Goal: Task Accomplishment & Management: Manage account settings

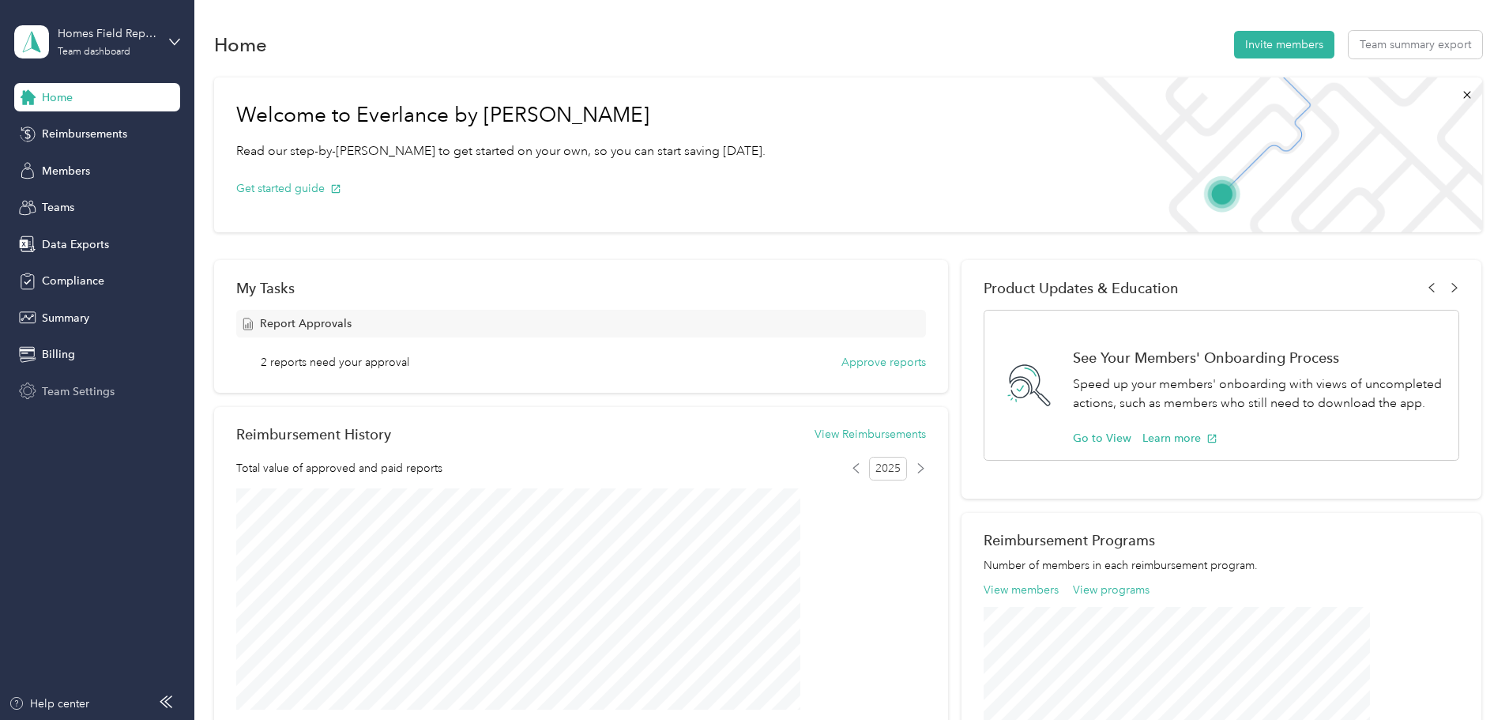
click at [74, 396] on span "Team Settings" at bounding box center [78, 391] width 73 height 17
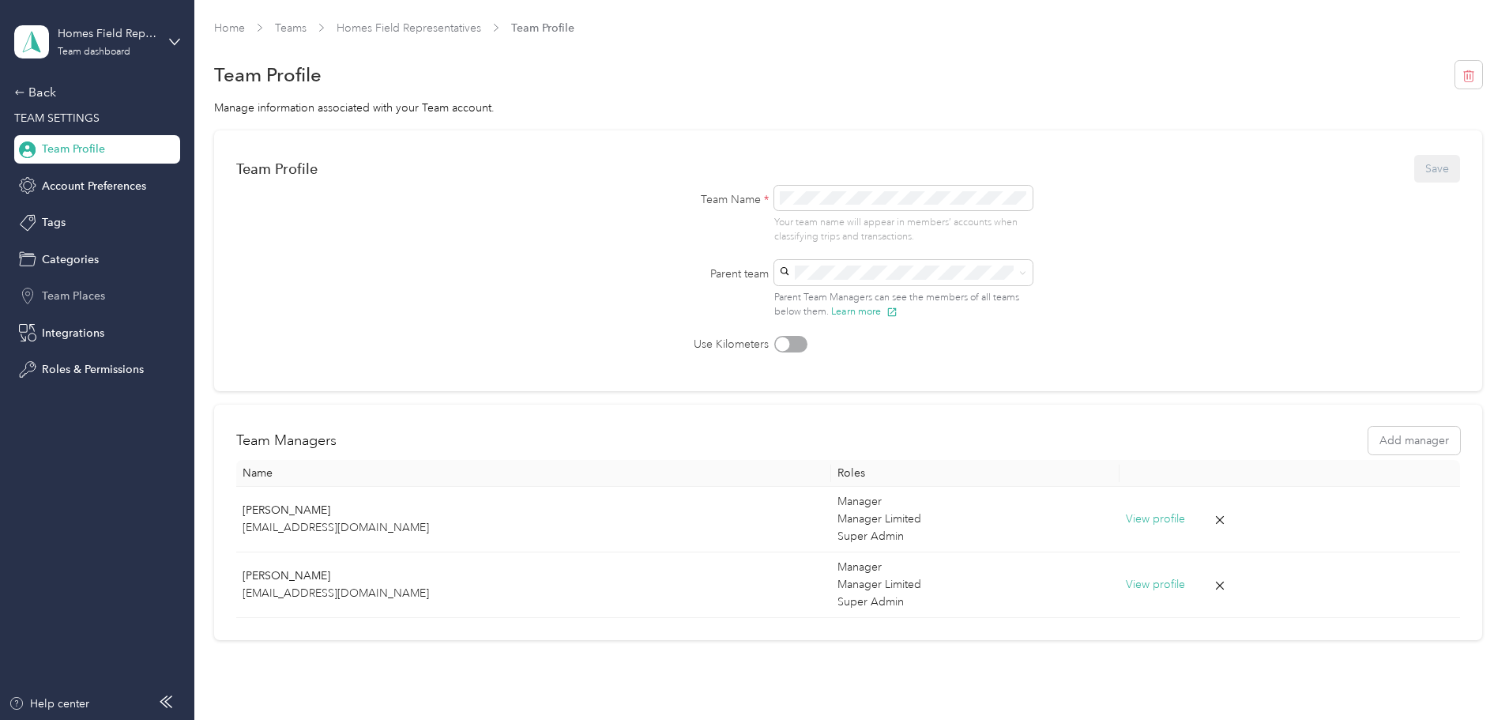
click at [65, 299] on span "Team Places" at bounding box center [73, 296] width 63 height 17
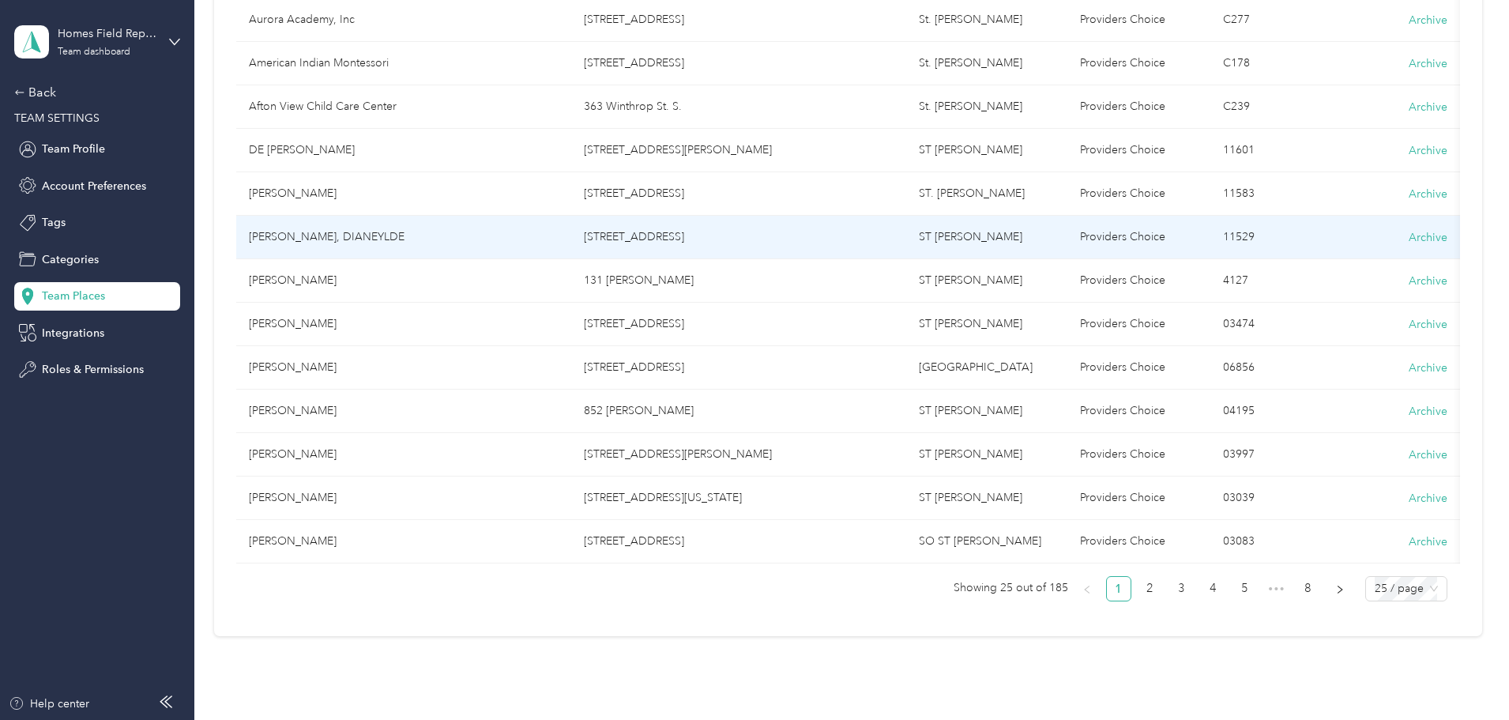
scroll to position [790, 0]
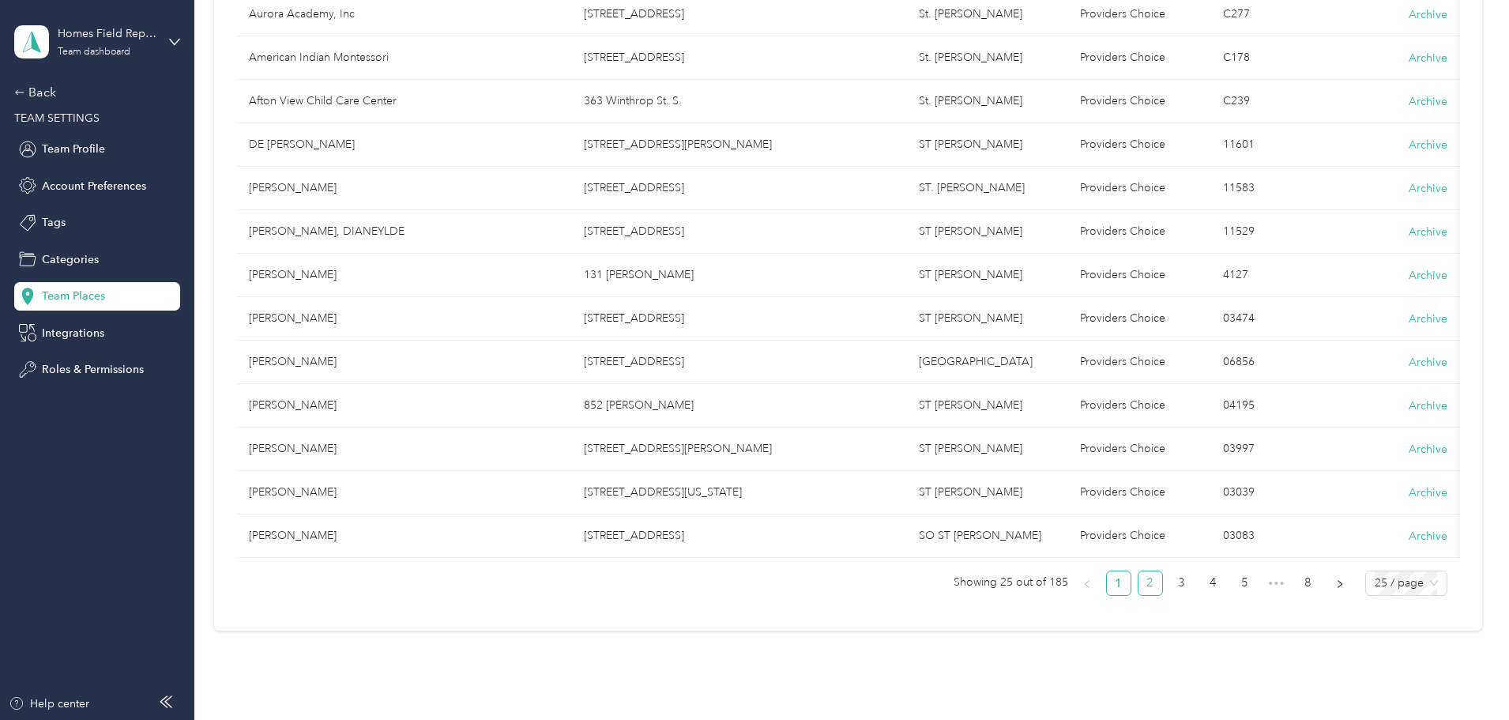
click at [1139, 594] on link "2" at bounding box center [1151, 583] width 24 height 24
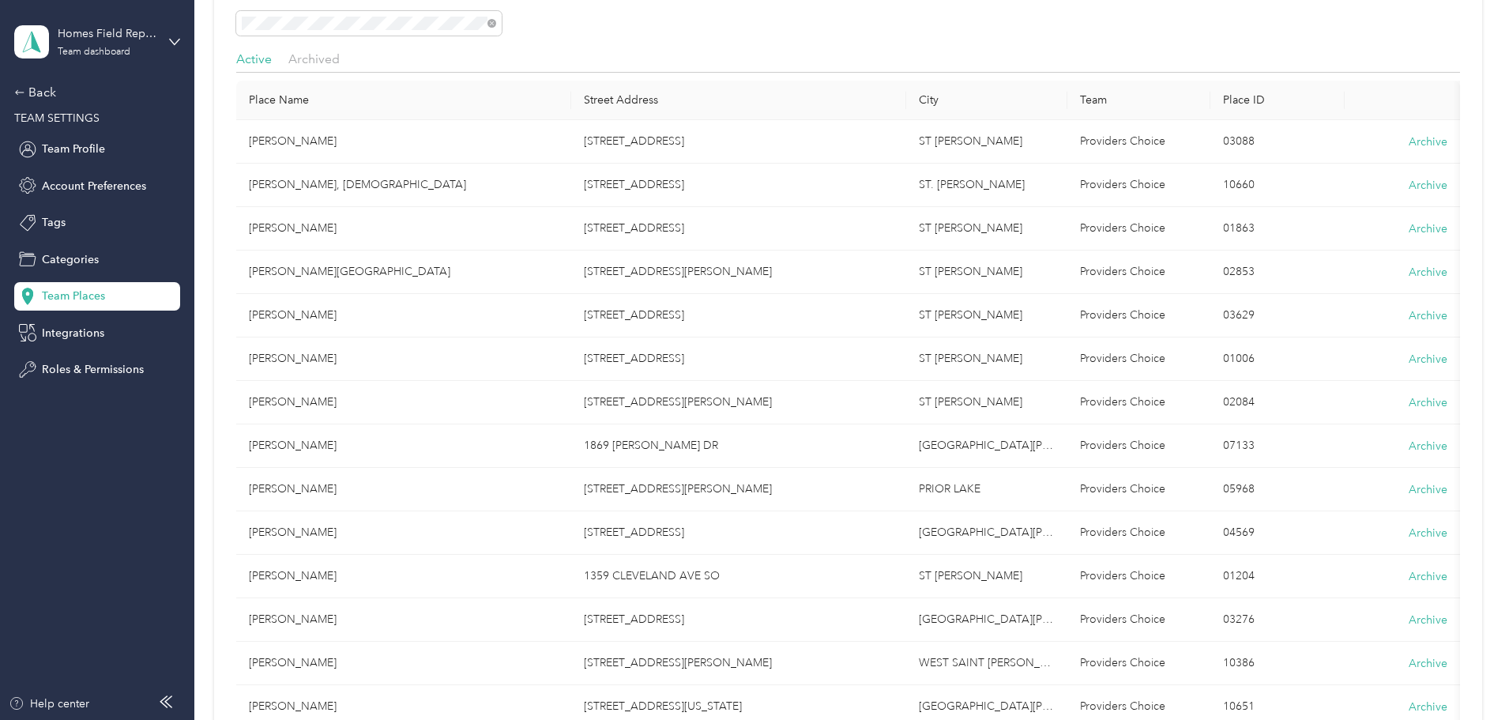
scroll to position [790, 0]
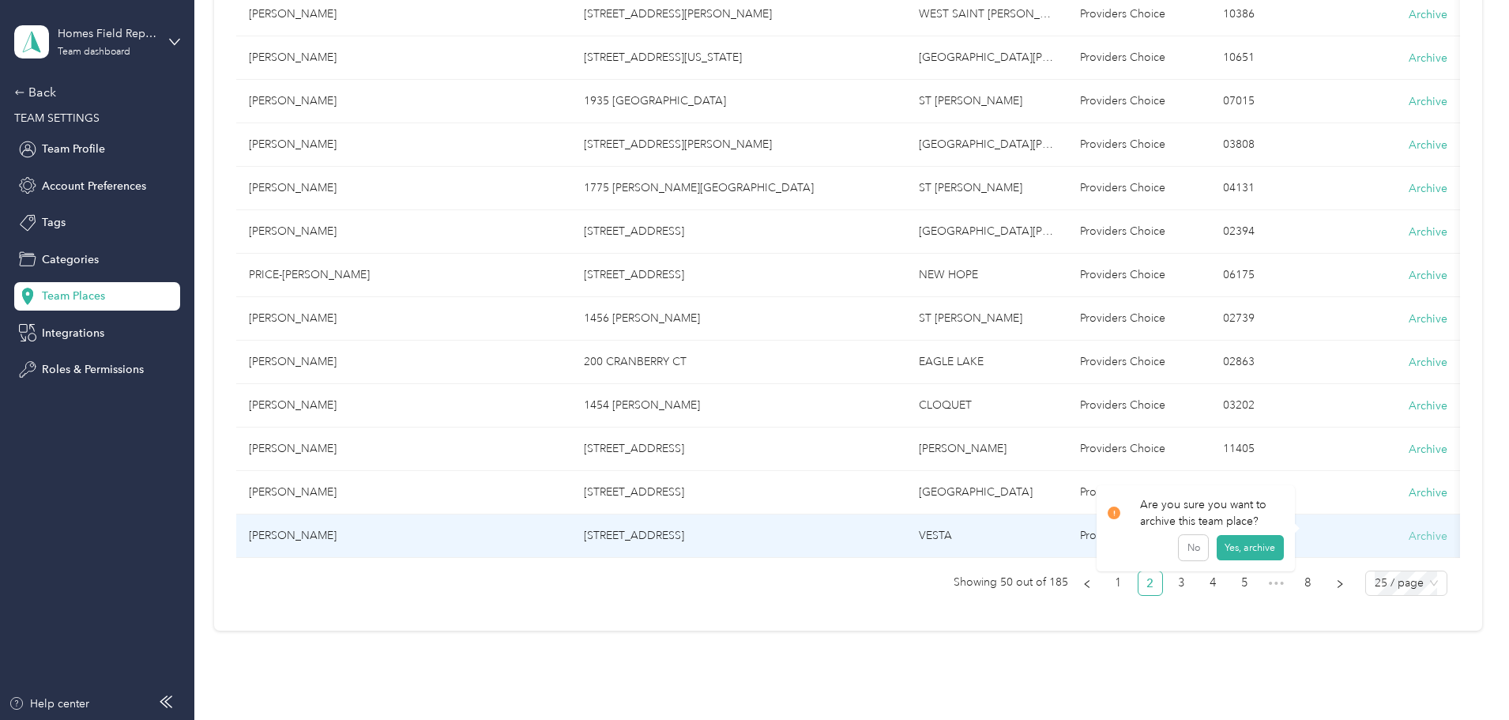
click at [1409, 534] on button "Archive" at bounding box center [1428, 536] width 39 height 17
click at [1238, 553] on button "Yes, archive" at bounding box center [1249, 555] width 67 height 25
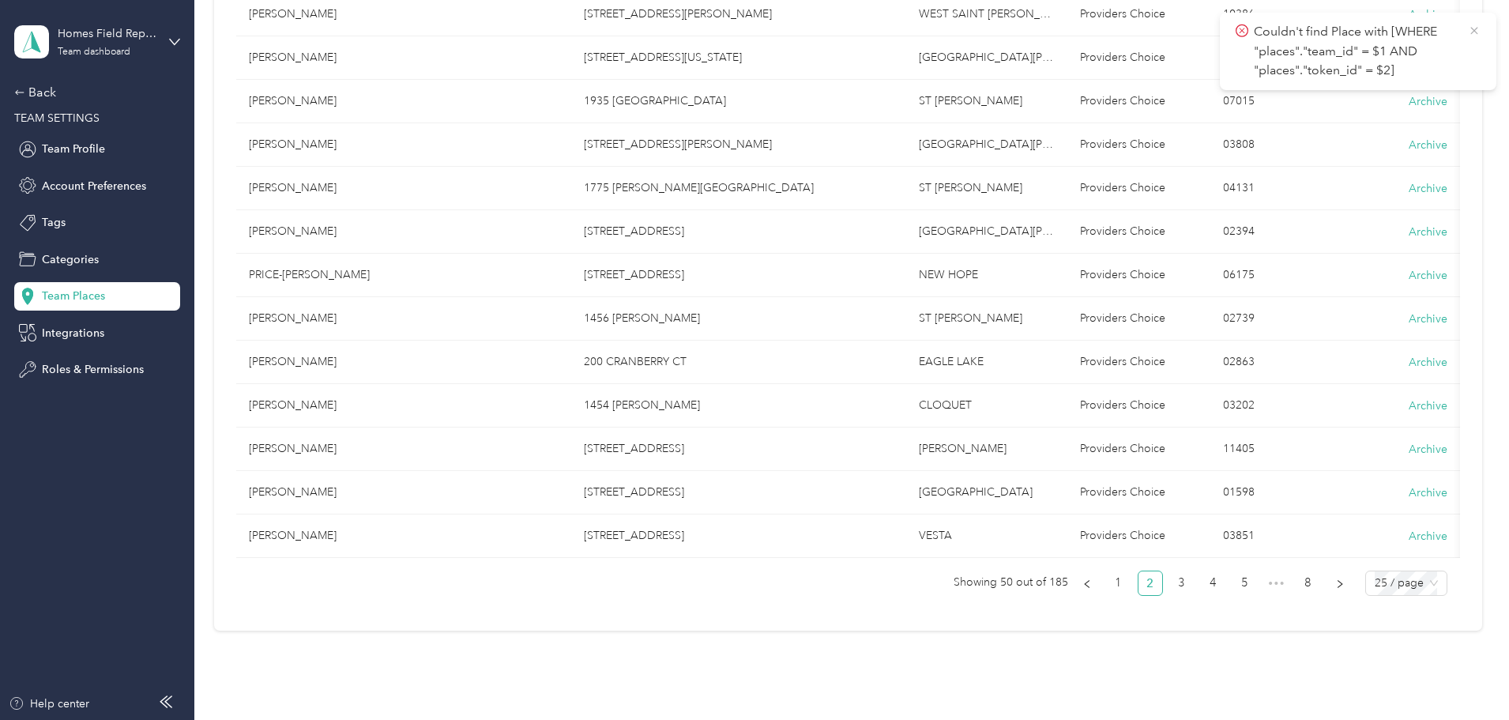
click at [1476, 27] on icon at bounding box center [1474, 31] width 13 height 14
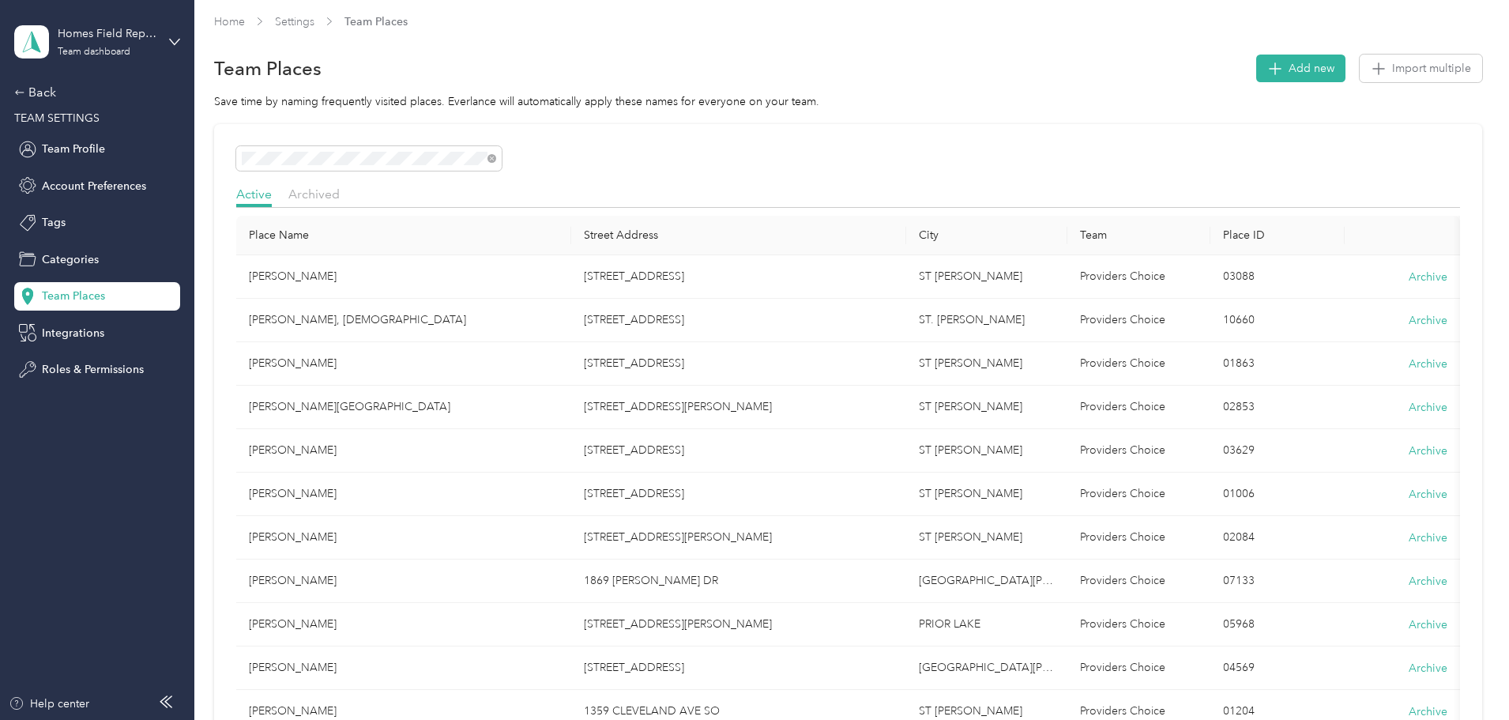
scroll to position [0, 0]
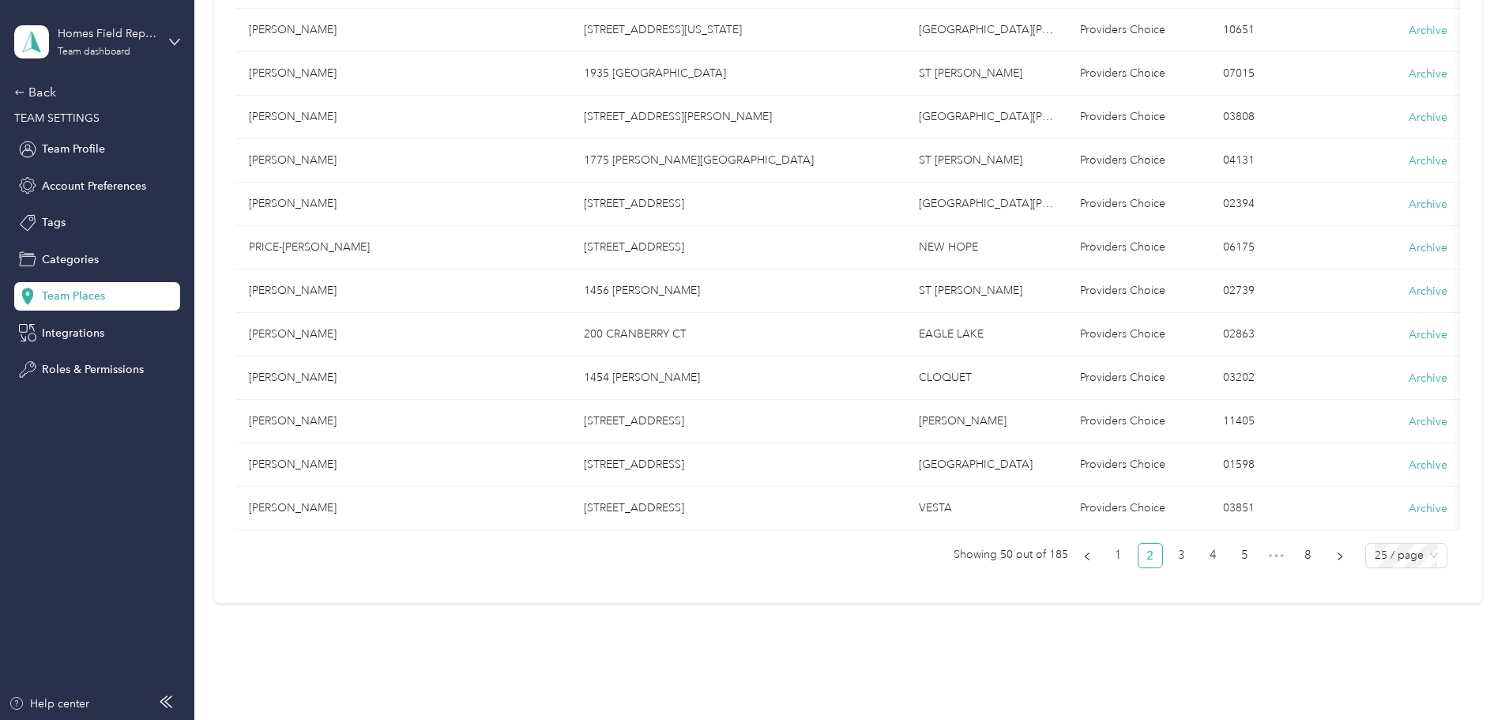
scroll to position [876, 0]
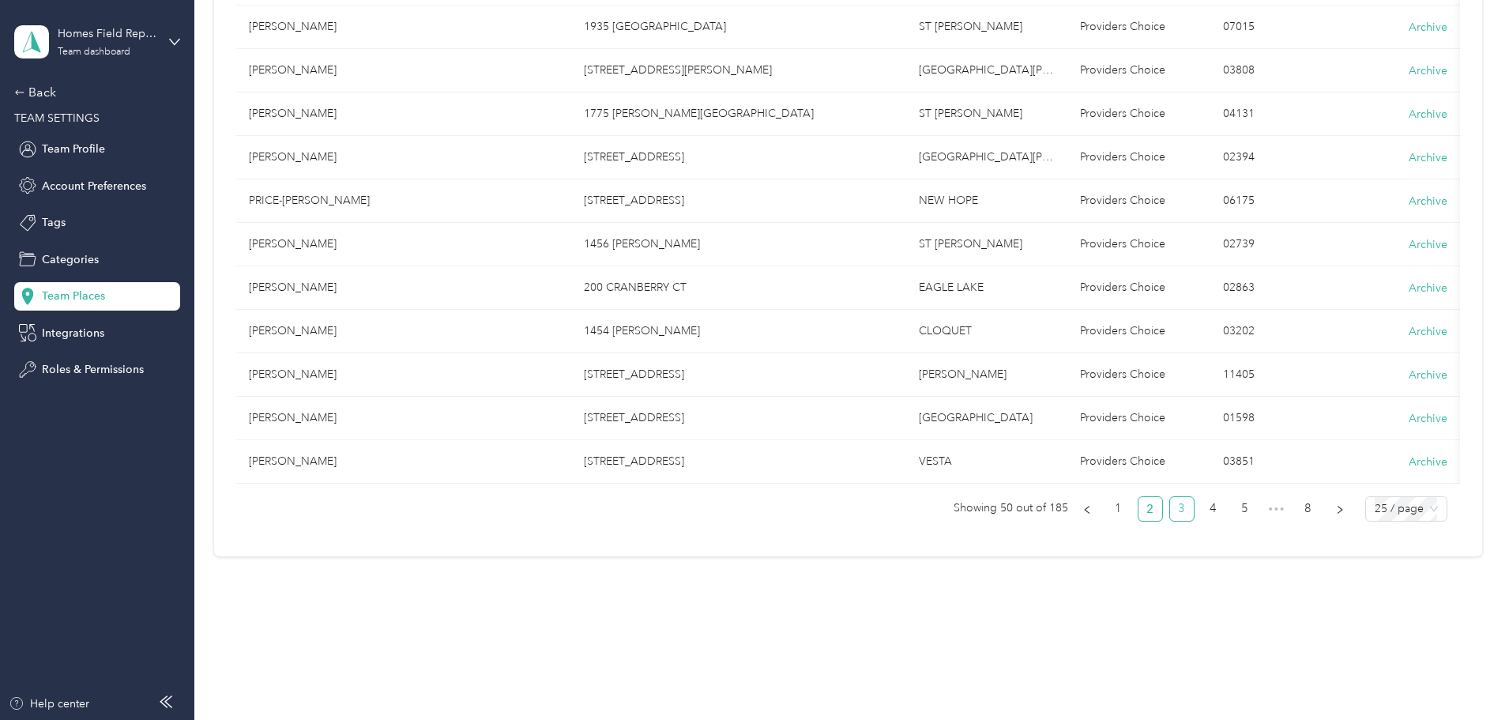
click at [1170, 508] on link "3" at bounding box center [1182, 509] width 24 height 24
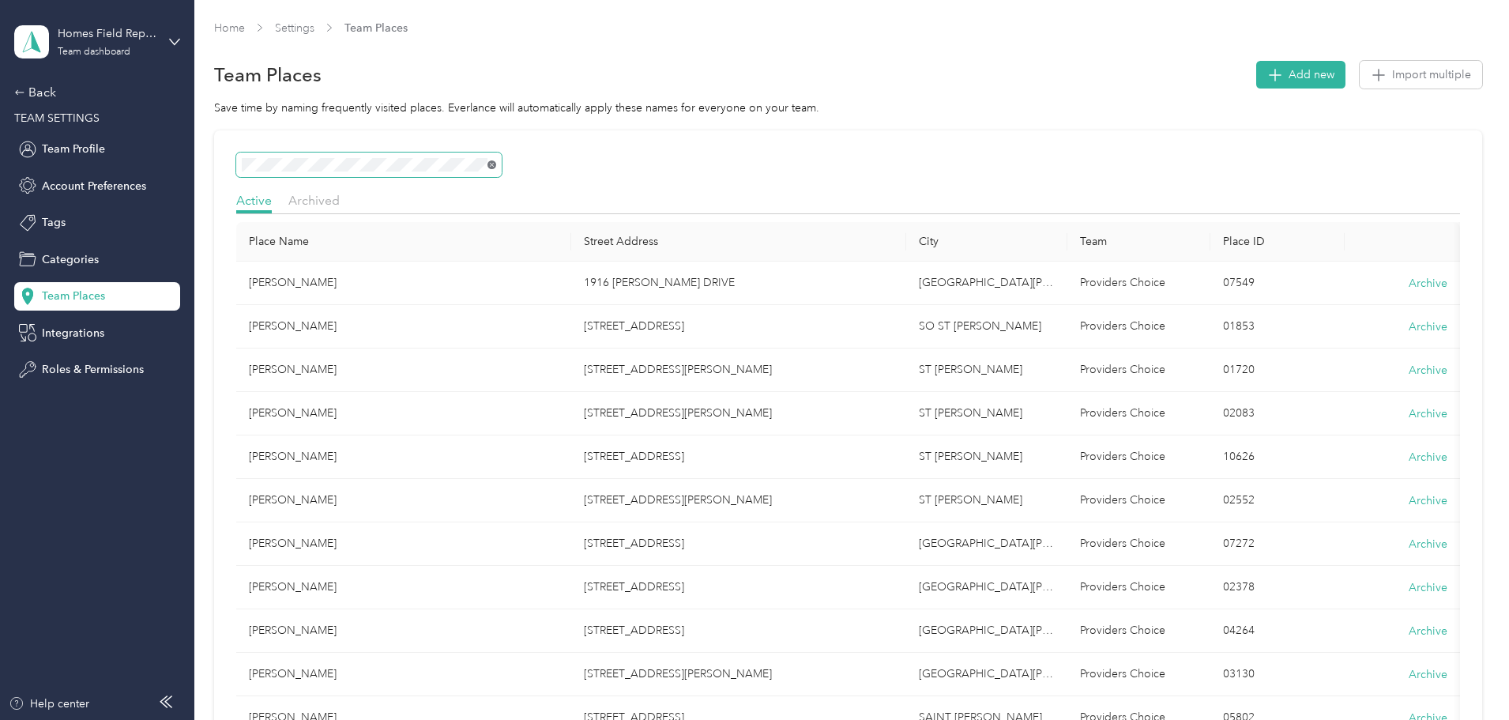
click at [496, 165] on icon at bounding box center [491, 164] width 7 height 7
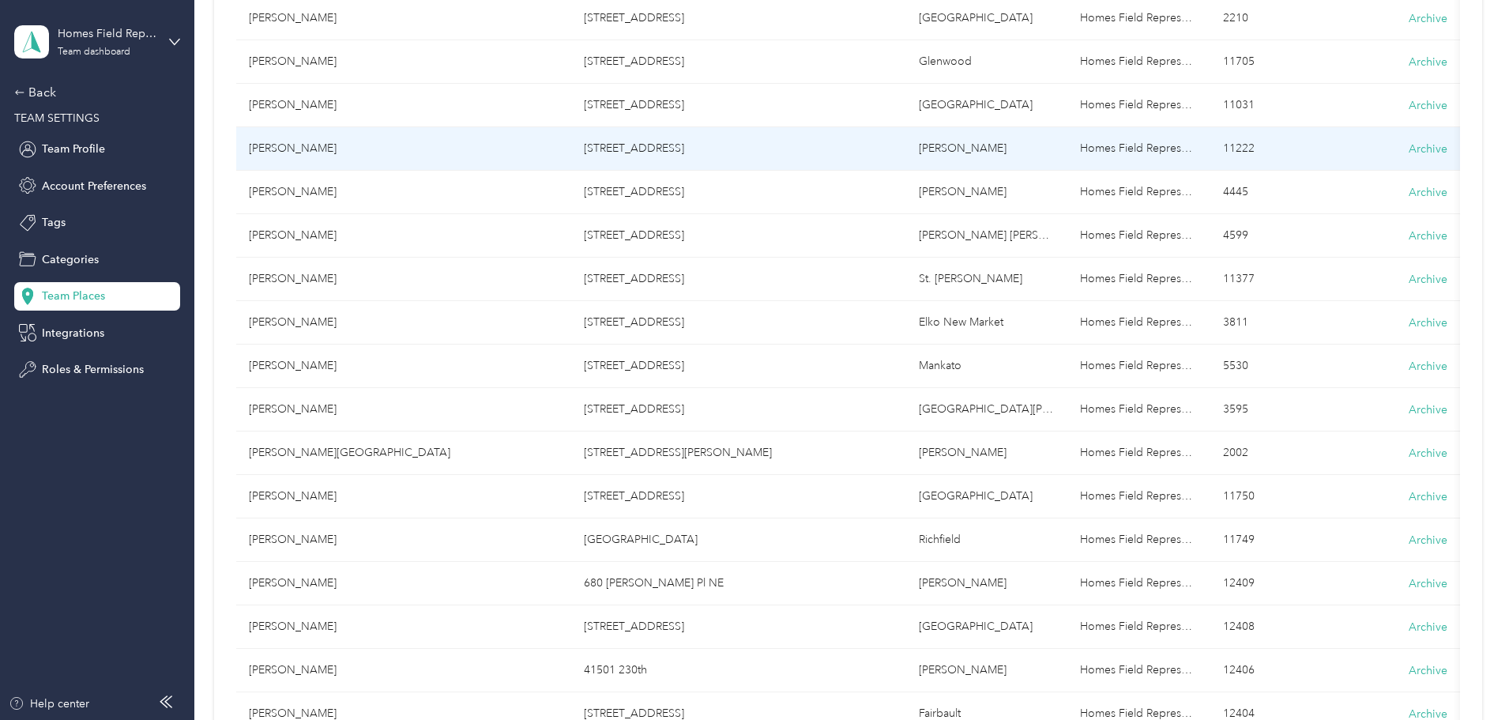
scroll to position [876, 0]
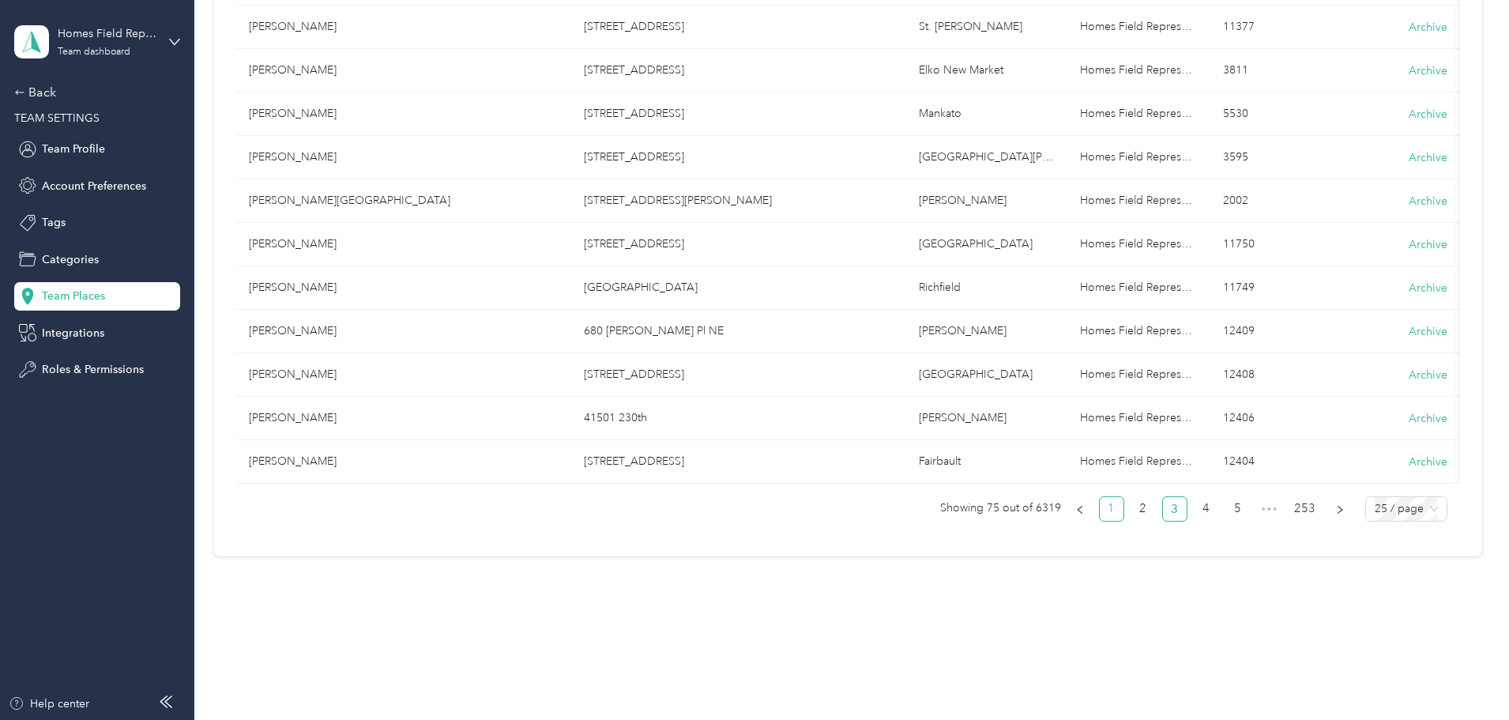
click at [1100, 510] on link "1" at bounding box center [1112, 509] width 24 height 24
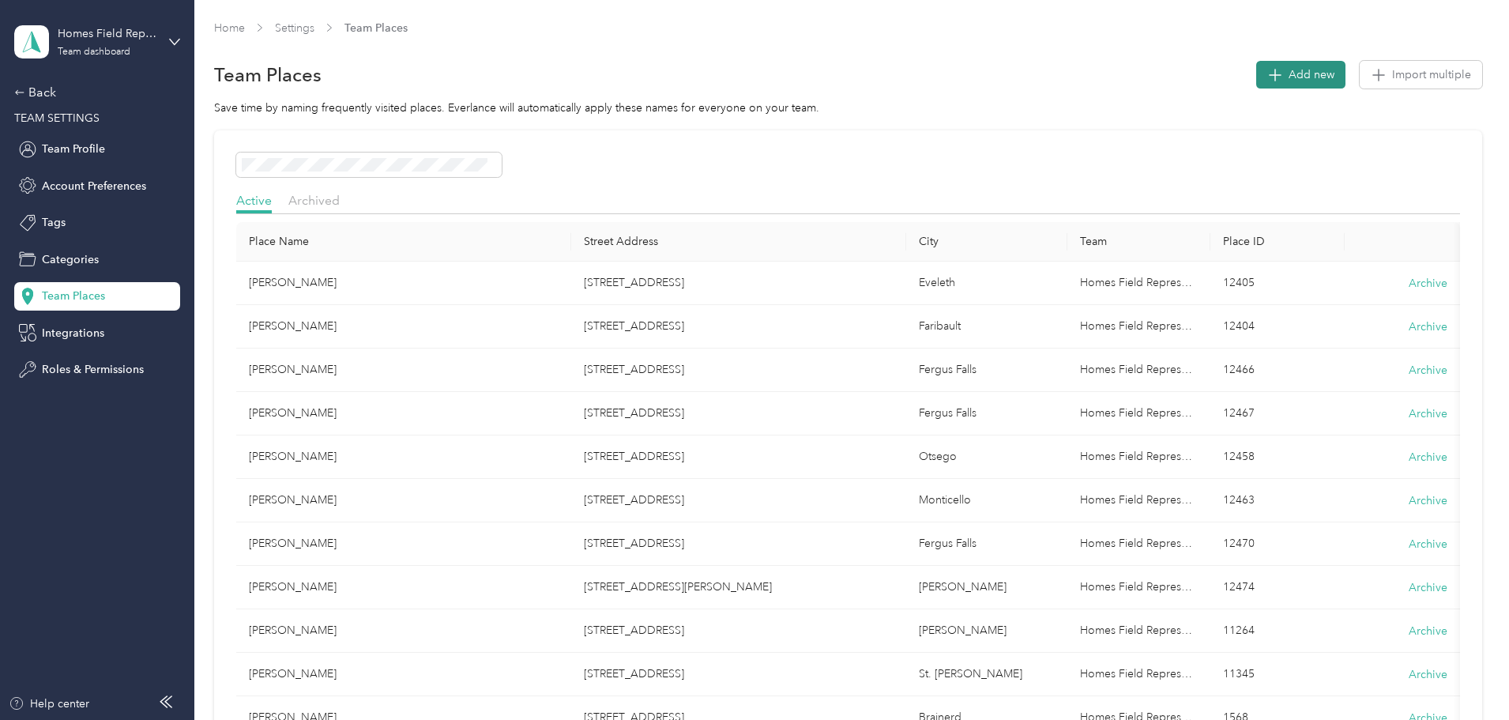
click at [1289, 71] on span "Add new" at bounding box center [1312, 74] width 46 height 17
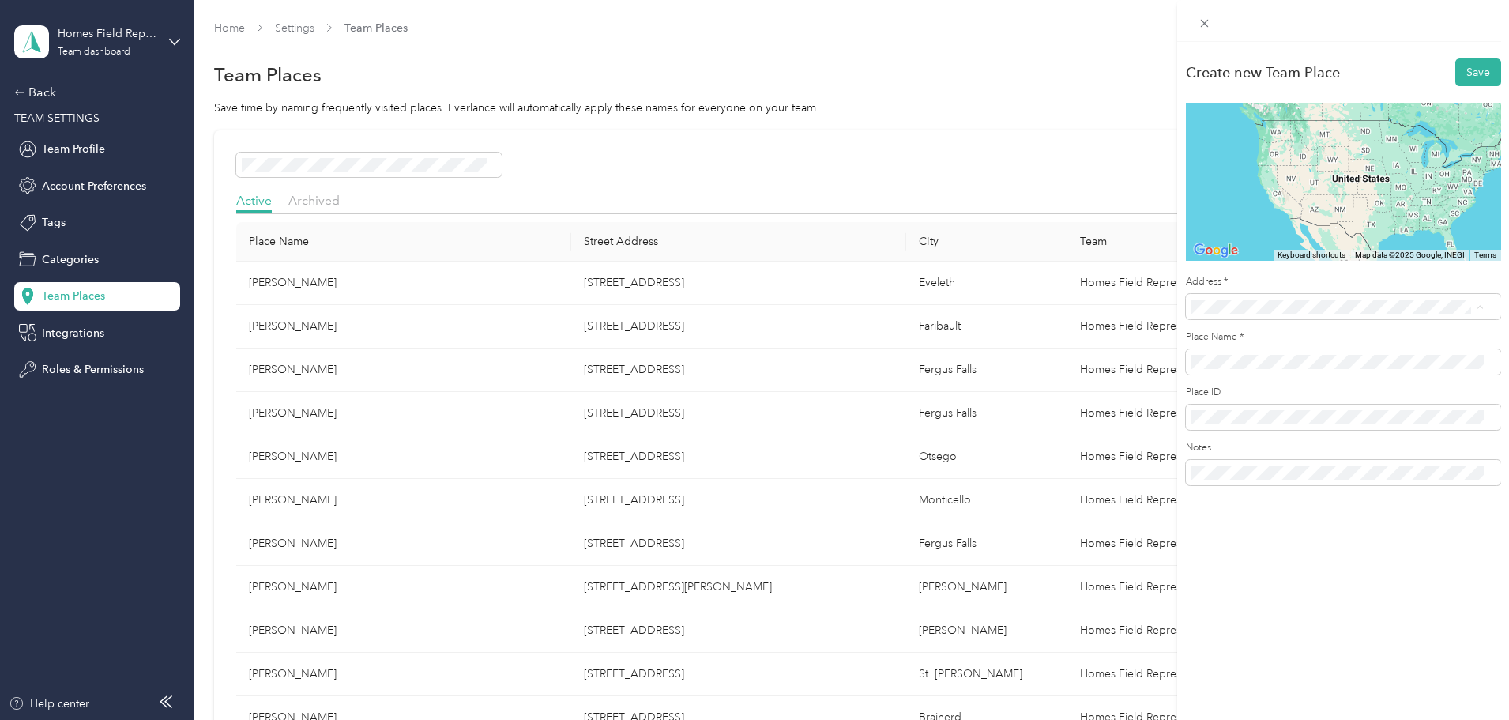
click at [1261, 403] on span "[STREET_ADDRESS][PERSON_NAME][US_STATE]" at bounding box center [1344, 396] width 246 height 14
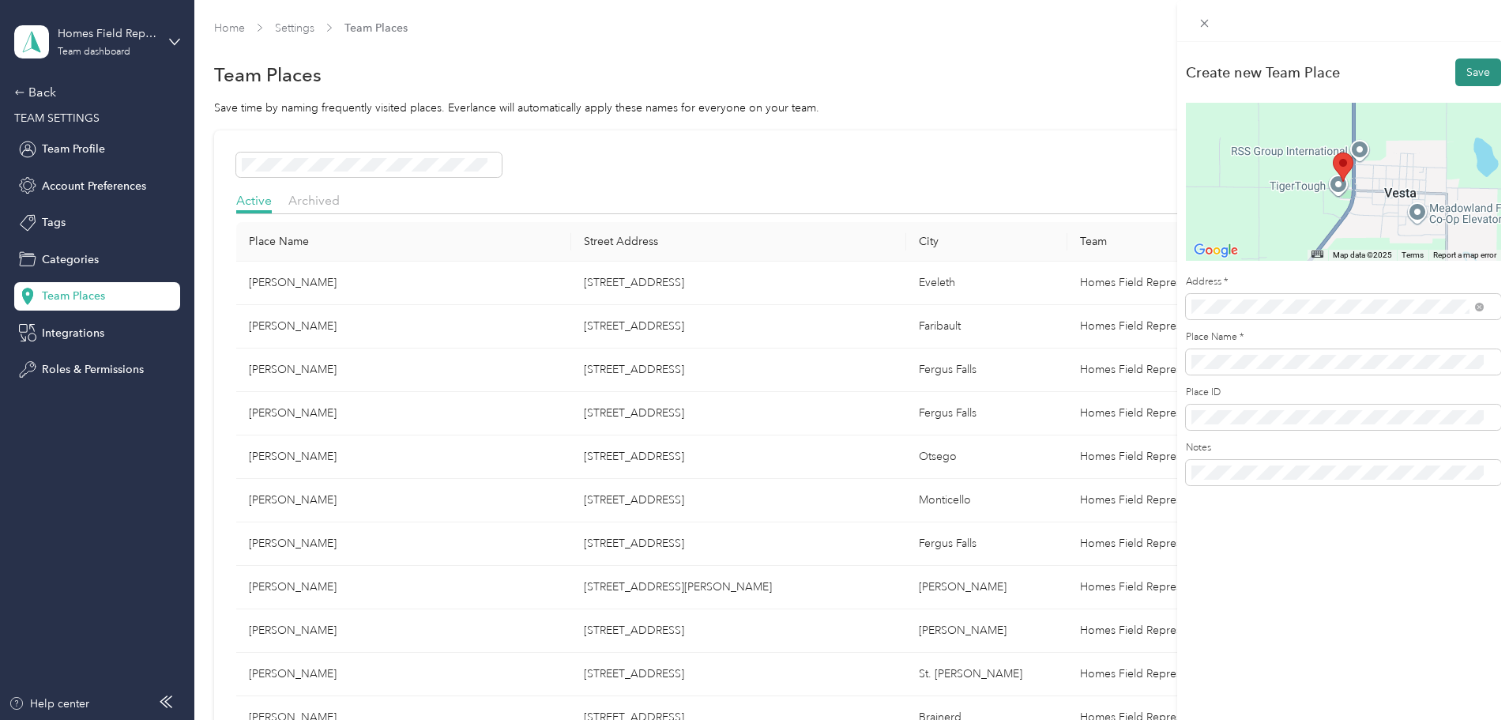
click at [1458, 81] on button "Save" at bounding box center [1479, 72] width 46 height 28
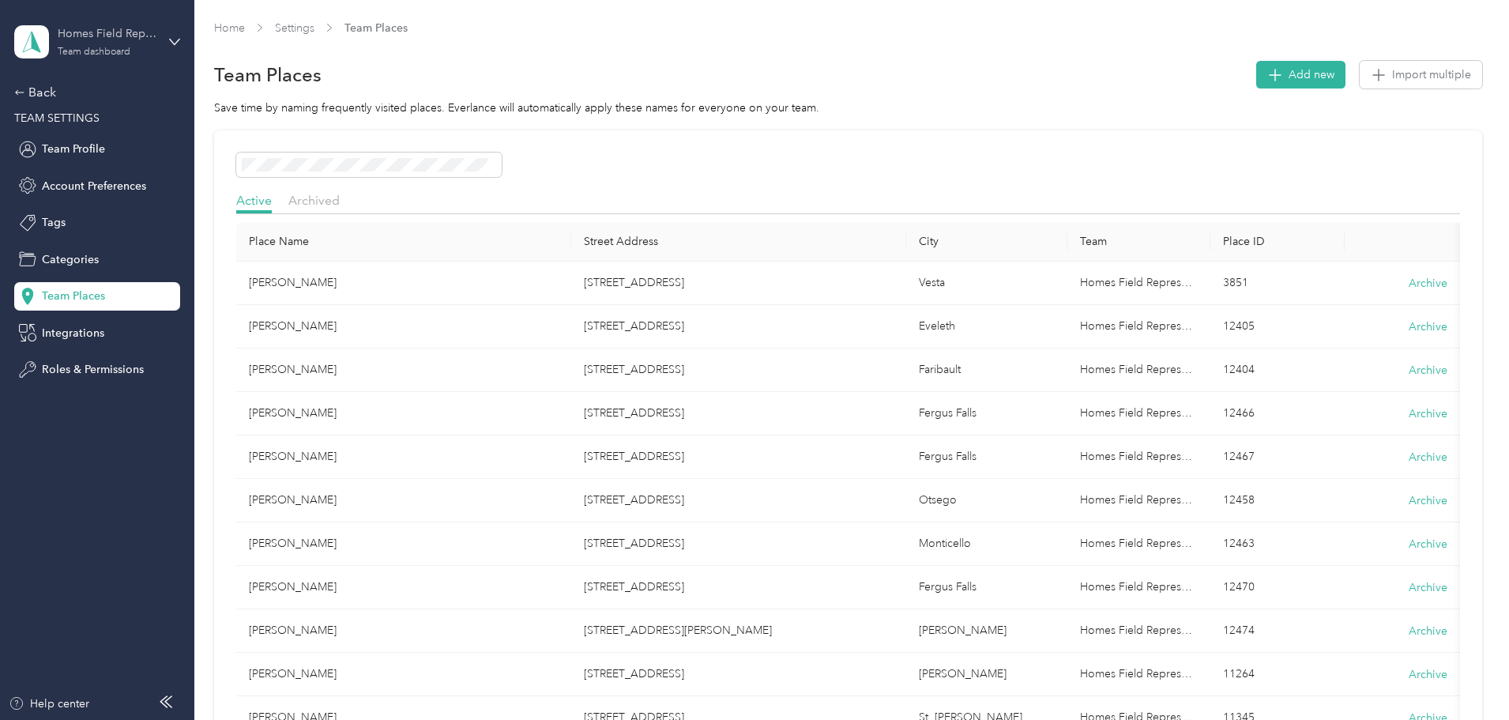
click at [111, 52] on div "Team dashboard" at bounding box center [94, 51] width 73 height 9
click at [69, 212] on div "You’re signed in as [EMAIL_ADDRESS][DOMAIN_NAME] Team dashboard Personal dashbo…" at bounding box center [180, 146] width 333 height 161
click at [115, 47] on div "Team dashboard" at bounding box center [94, 51] width 73 height 9
click at [65, 202] on div "Log out" at bounding box center [58, 202] width 61 height 17
